Goal: Find specific page/section: Find specific page/section

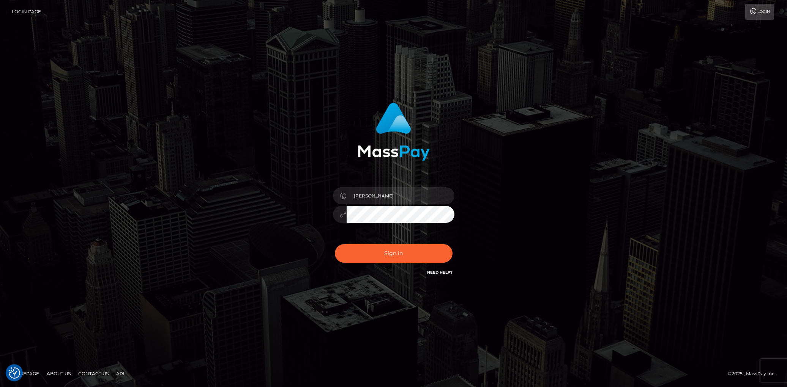
click at [376, 253] on button "Sign in" at bounding box center [394, 253] width 118 height 19
type input "[PERSON_NAME]"
click at [376, 253] on button "Sign in" at bounding box center [394, 253] width 118 height 19
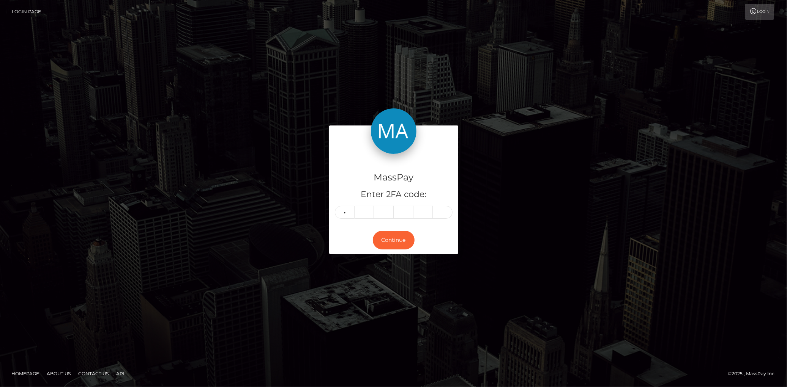
type input "3"
type input "1"
type input "7"
type input "3"
type input "4"
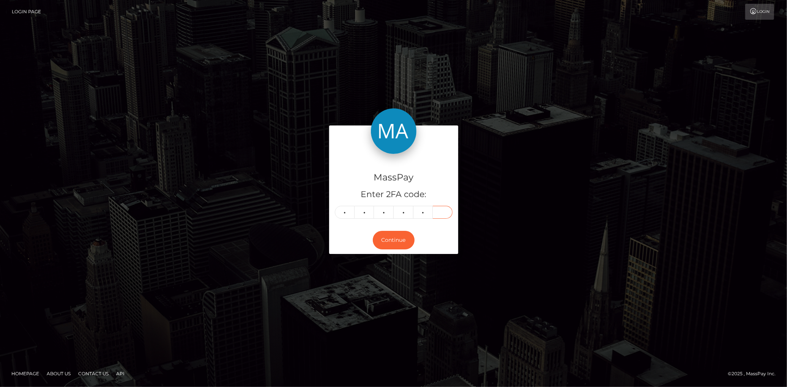
type input "7"
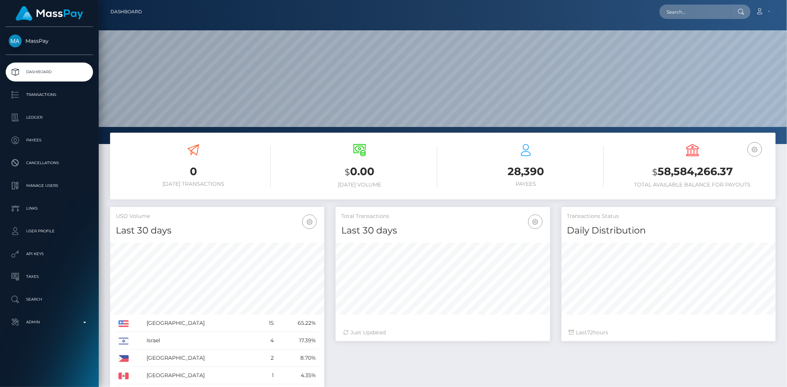
scroll to position [134, 214]
click at [675, 11] on input "text" at bounding box center [694, 12] width 71 height 14
paste input "poact_E1b1eQZMFnEK"
type input "poact_E1b1eQZMFnEK"
click at [677, 40] on link "Novascale" at bounding box center [689, 39] width 61 height 14
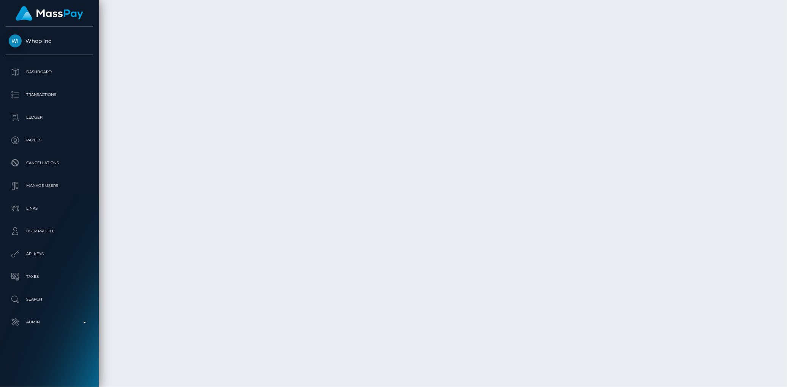
scroll to position [2235, 0]
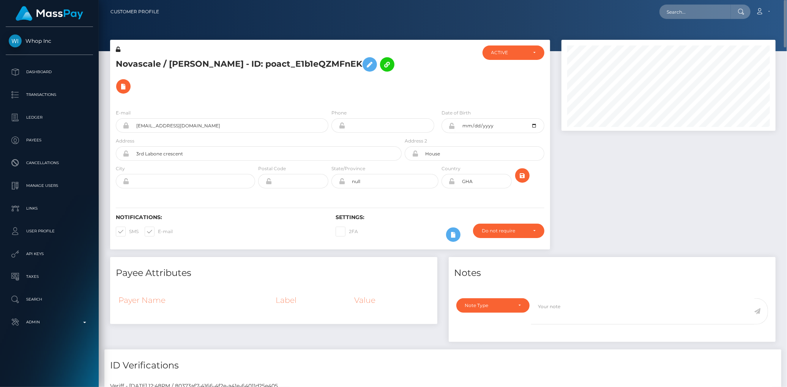
click at [238, 63] on h5 "Novascale / [PERSON_NAME] - ID: poact_E1b1eQZMFnEK" at bounding box center [257, 76] width 282 height 44
copy h5 "Novascale / Kwesi Amoafo-Yeboah - ID: poact_E1b1eQZMFnEK"
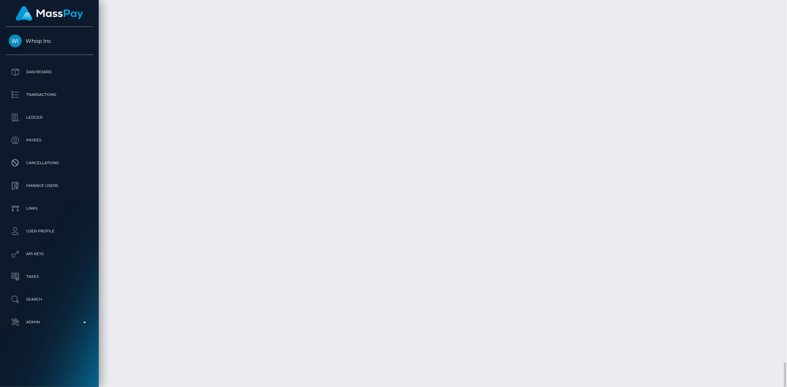
scroll to position [2772, 0]
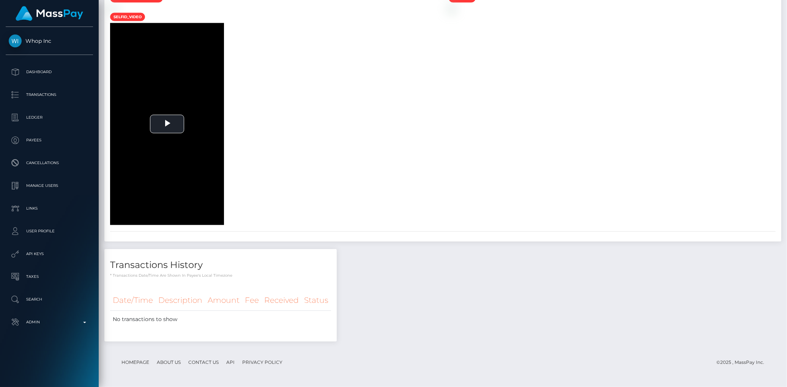
scroll to position [0, 0]
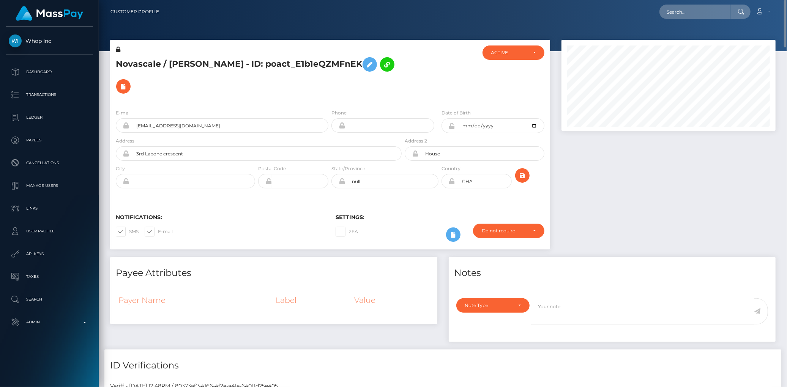
click at [687, 24] on div at bounding box center [443, 25] width 688 height 51
click at [688, 9] on input "text" at bounding box center [694, 12] width 71 height 14
paste input "admin@latexrapture.com"
type input "admin@latexrapture.com"
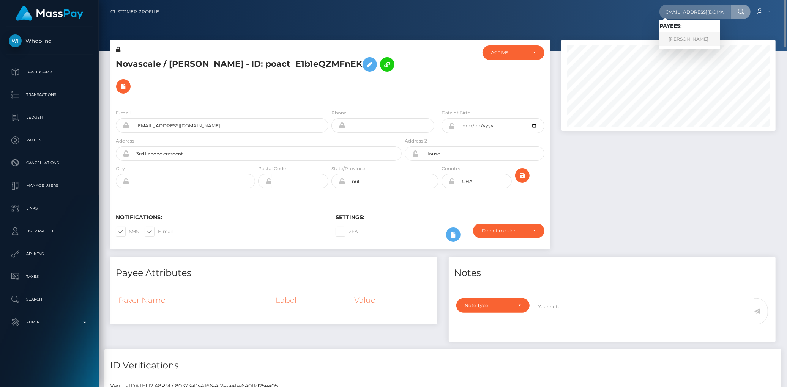
click at [689, 39] on link "Donna Beckman" at bounding box center [689, 39] width 61 height 14
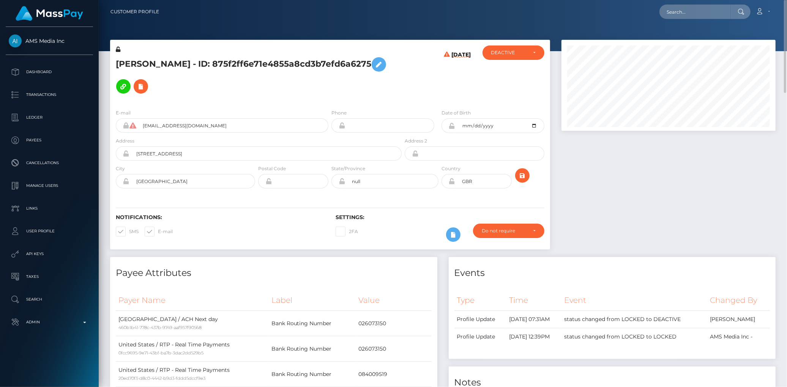
click at [167, 62] on h5 "Donna Beckman - ID: 875f2ff6e71e4855a8cd3b7efd6a6275" at bounding box center [257, 76] width 282 height 44
copy h5 "Donna Beckman - ID: 875f2ff6e71e4855a8cd3b7efd6a6275"
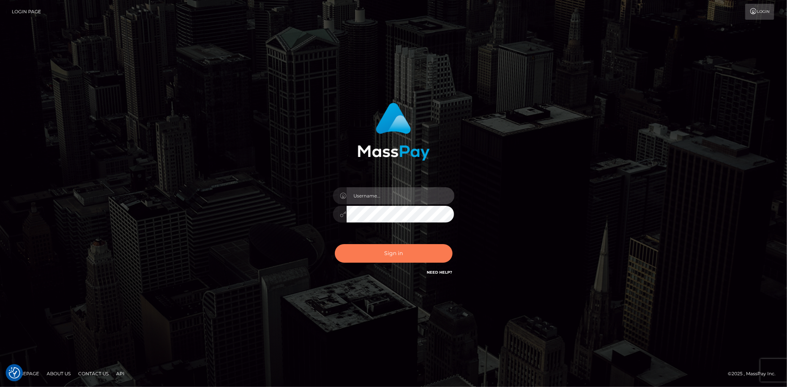
type input "Eduard Gavrilescu"
click at [400, 257] on button "Sign in" at bounding box center [394, 253] width 118 height 19
type input "[PERSON_NAME]"
click at [400, 257] on button "Sign in" at bounding box center [394, 253] width 118 height 19
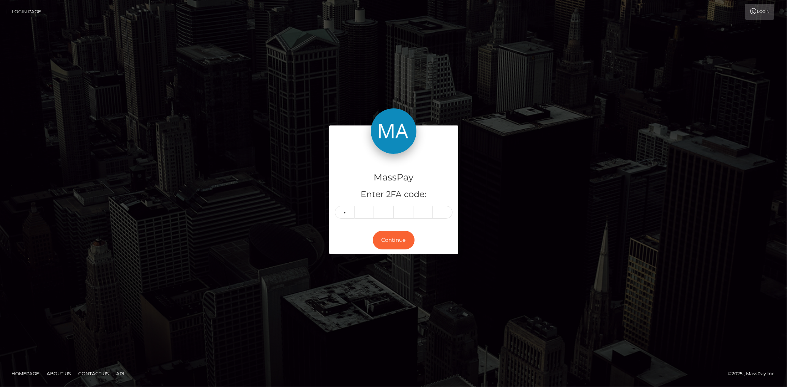
type input "6"
type input "7"
type input "6"
type input "2"
type input "8"
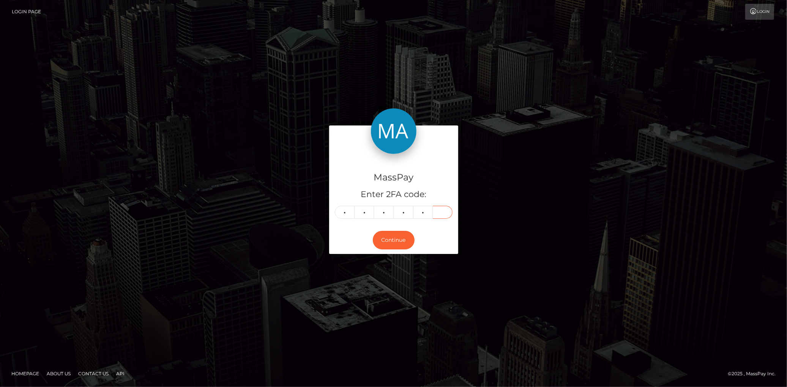
type input "1"
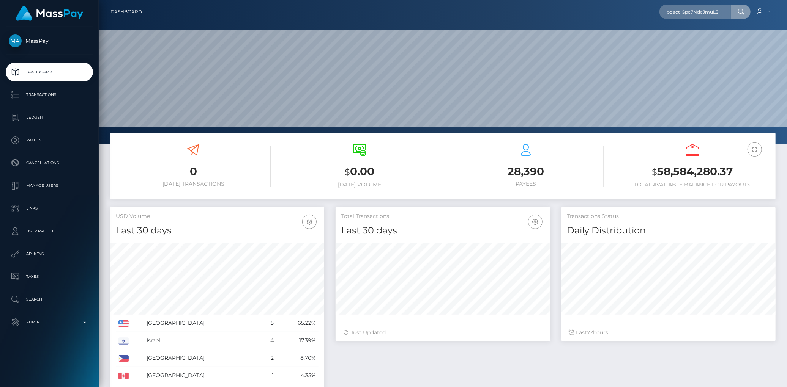
scroll to position [134, 214]
type input "poact_Spc7NdcJmuL5"
click at [693, 33] on link "Maxx Chim" at bounding box center [689, 39] width 61 height 14
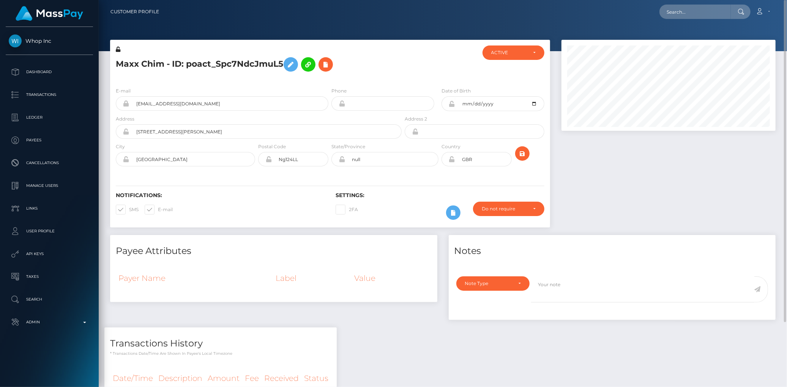
scroll to position [91, 214]
click at [214, 60] on h5 "Maxx Chim - ID: poact_Spc7NdcJmuL5" at bounding box center [257, 65] width 282 height 22
copy h5 "Maxx Chim - ID: poact_Spc7NdcJmuL5"
